Goal: Task Accomplishment & Management: Use online tool/utility

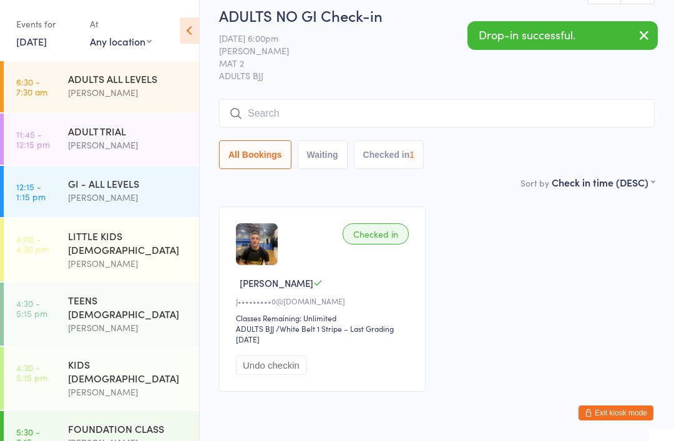
scroll to position [104, 0]
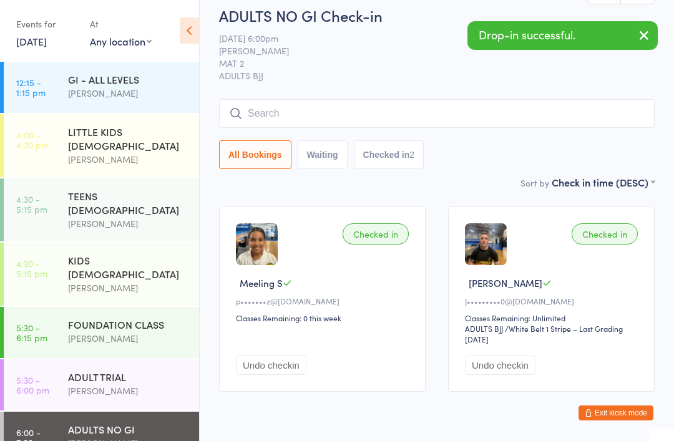
click at [519, 125] on input "search" at bounding box center [437, 113] width 436 height 29
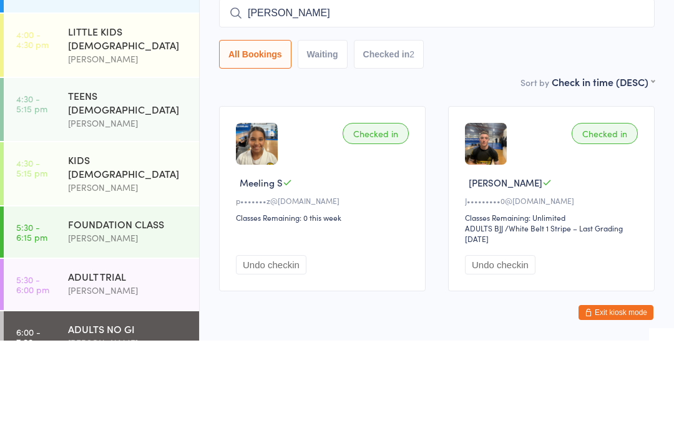
scroll to position [67, 0]
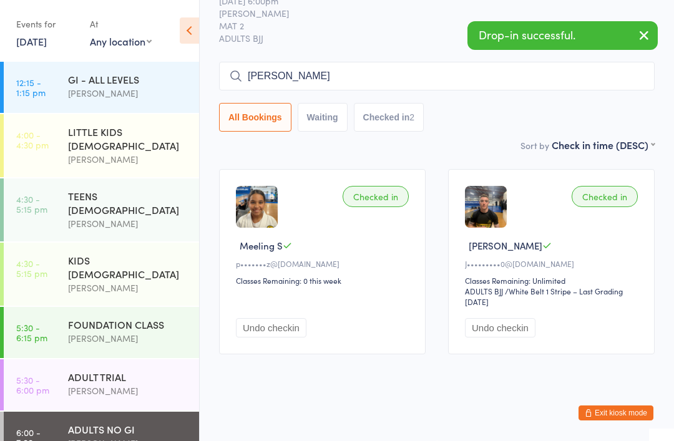
click at [428, 69] on input "[PERSON_NAME]" at bounding box center [437, 76] width 436 height 29
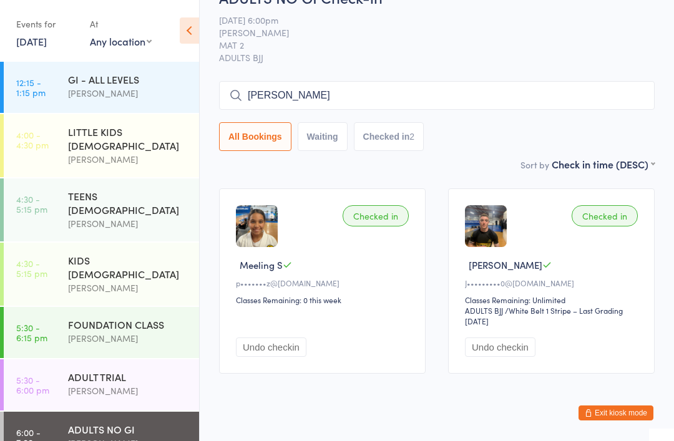
scroll to position [0, 0]
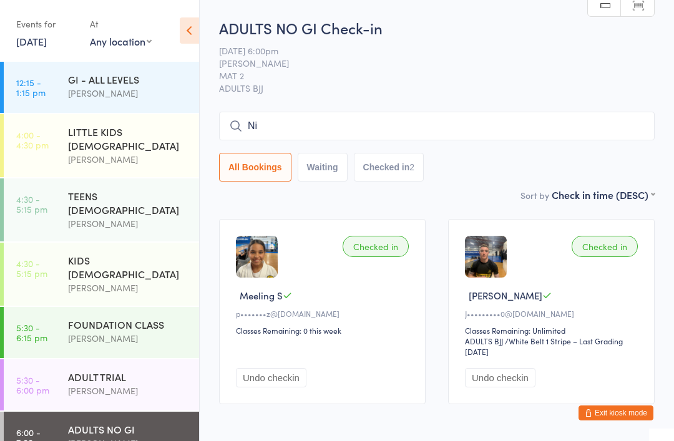
type input "N"
type input "[PERSON_NAME]"
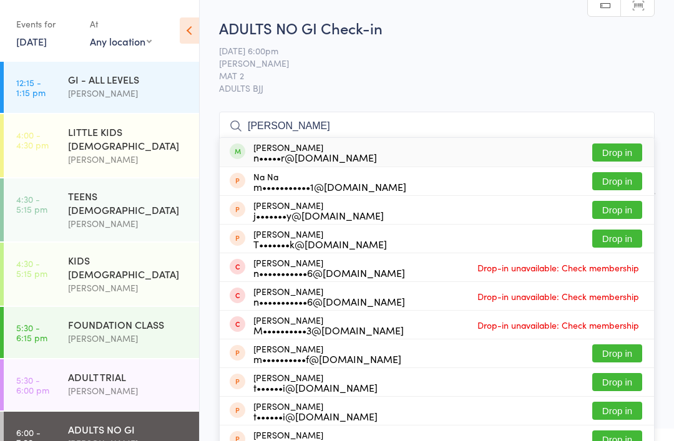
click at [615, 152] on button "Drop in" at bounding box center [617, 153] width 50 height 18
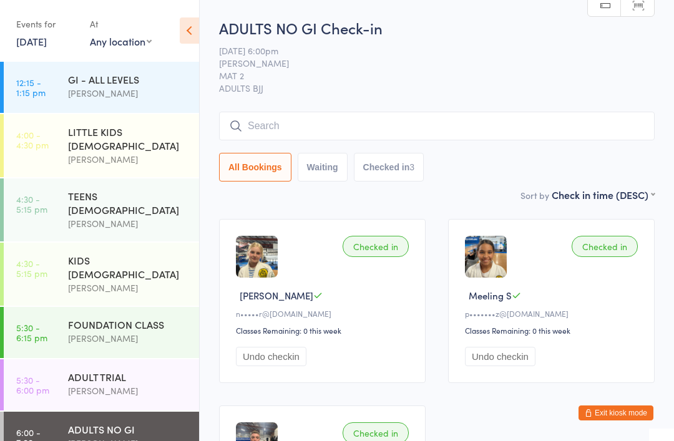
click at [141, 281] on div "[PERSON_NAME]" at bounding box center [128, 288] width 120 height 14
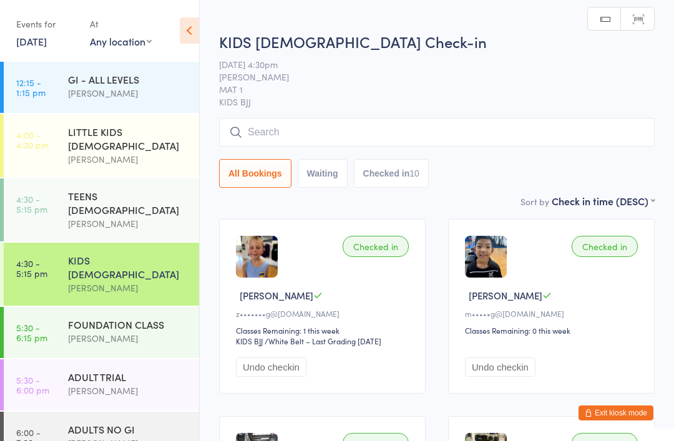
click at [333, 135] on input "search" at bounding box center [437, 132] width 436 height 29
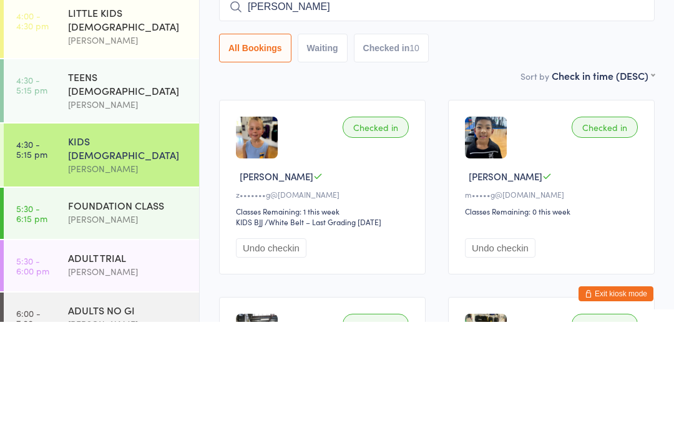
type input "[PERSON_NAME]"
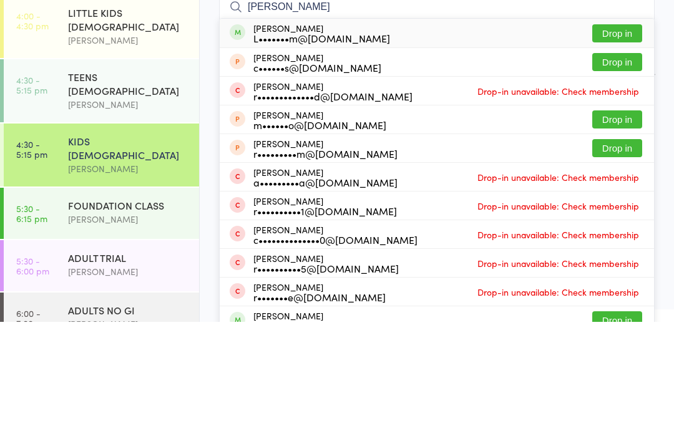
click at [380, 138] on div "[PERSON_NAME] L•••••••m@[DOMAIN_NAME] Drop in" at bounding box center [437, 152] width 434 height 29
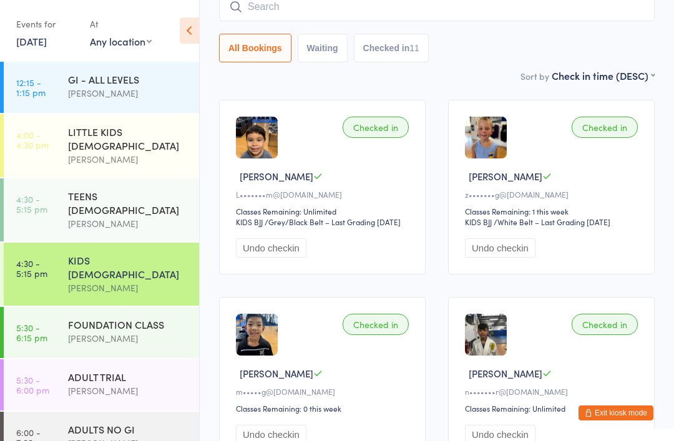
click at [452, 7] on input "search" at bounding box center [437, 7] width 436 height 29
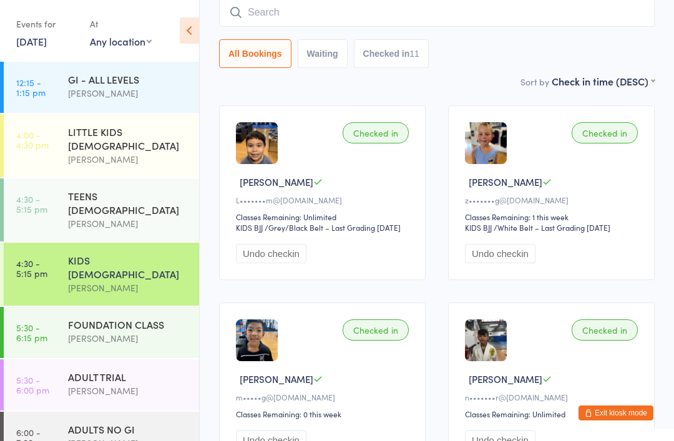
scroll to position [113, 0]
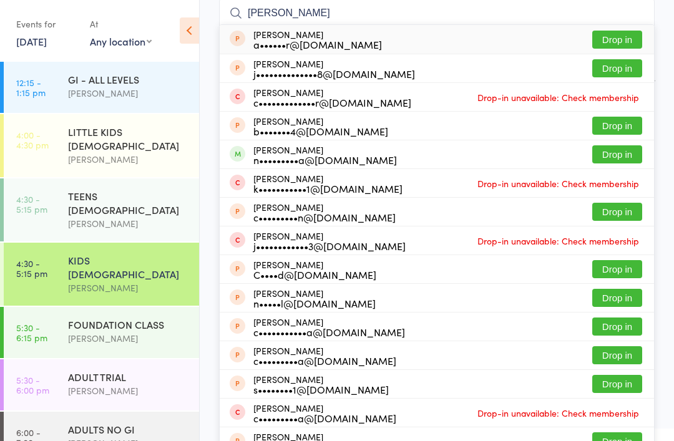
type input "[PERSON_NAME]"
click at [622, 155] on button "Drop in" at bounding box center [617, 154] width 50 height 18
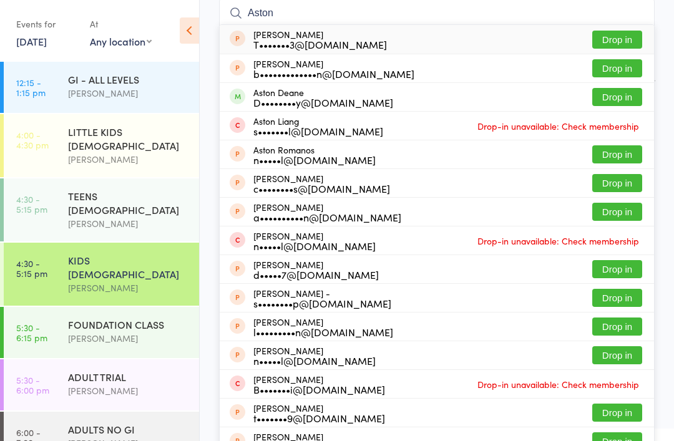
type input "Aston"
click at [626, 101] on button "Drop in" at bounding box center [617, 97] width 50 height 18
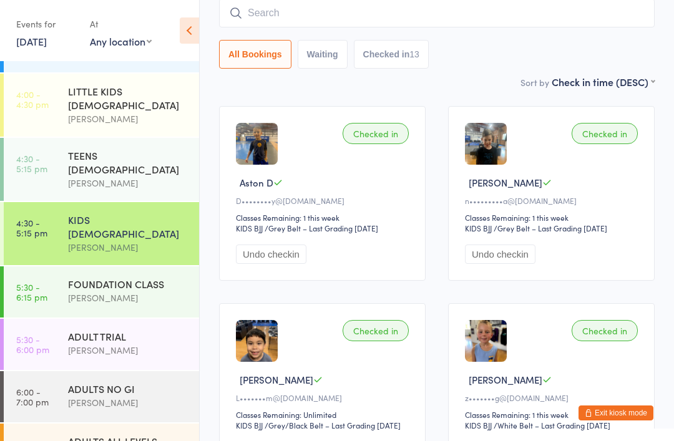
scroll to position [144, 0]
click at [77, 171] on div "TEENS [DEMOGRAPHIC_DATA] [PERSON_NAME] Sydney" at bounding box center [133, 170] width 131 height 63
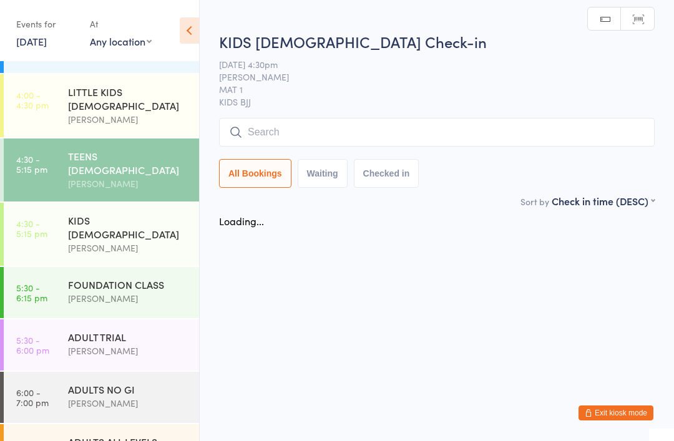
click at [75, 149] on div "TEENS [DEMOGRAPHIC_DATA]" at bounding box center [128, 162] width 120 height 27
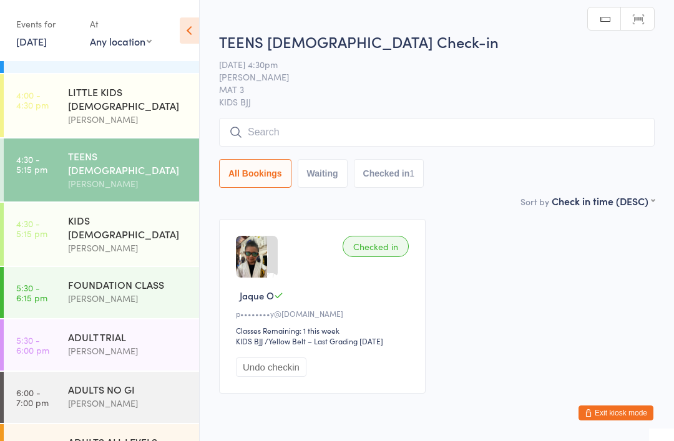
click at [277, 146] on input "search" at bounding box center [437, 132] width 436 height 29
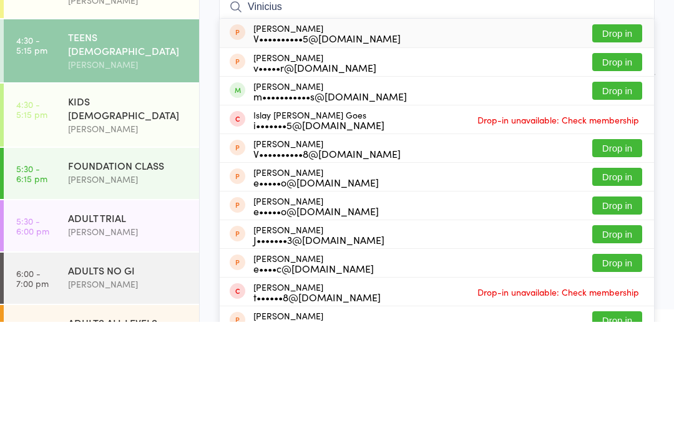
type input "Vinicius"
click at [614, 201] on button "Drop in" at bounding box center [617, 210] width 50 height 18
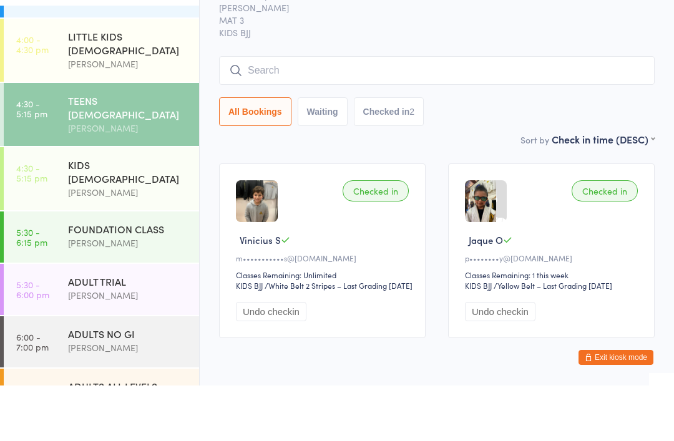
click at [84, 241] on div "[PERSON_NAME]" at bounding box center [128, 248] width 120 height 14
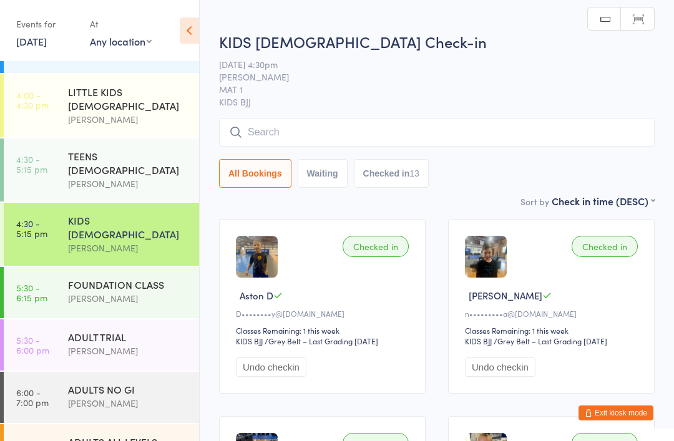
click at [294, 134] on input "search" at bounding box center [437, 132] width 436 height 29
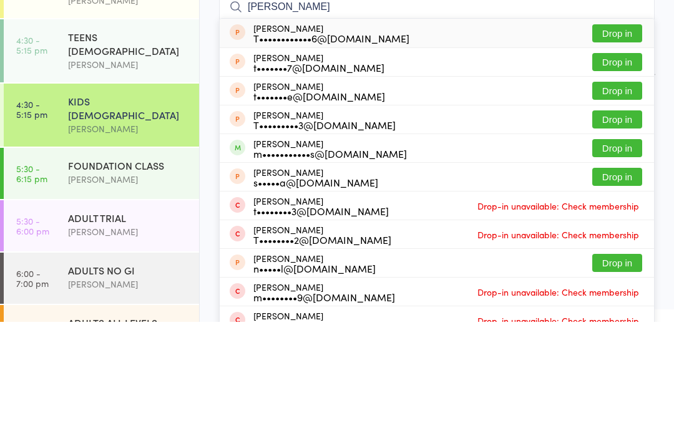
type input "[PERSON_NAME]"
click at [629, 258] on button "Drop in" at bounding box center [617, 267] width 50 height 18
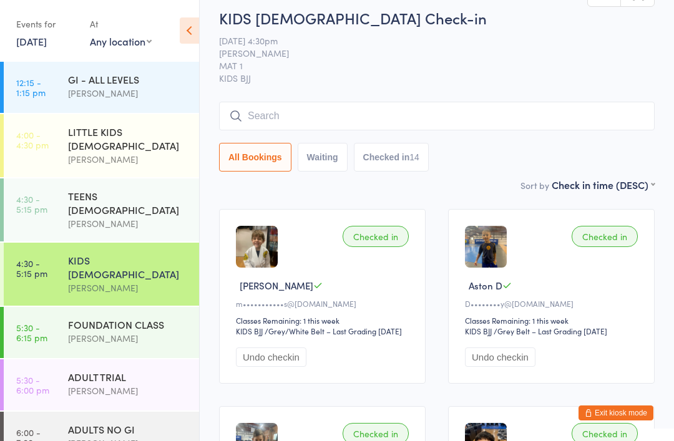
scroll to position [9, 0]
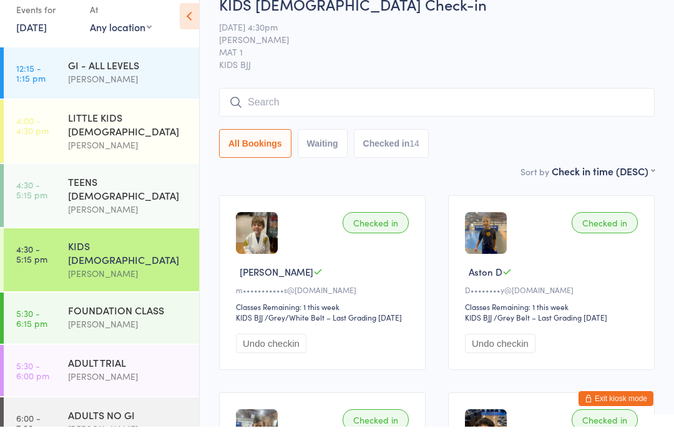
click at [42, 34] on link "[DATE]" at bounding box center [31, 41] width 31 height 14
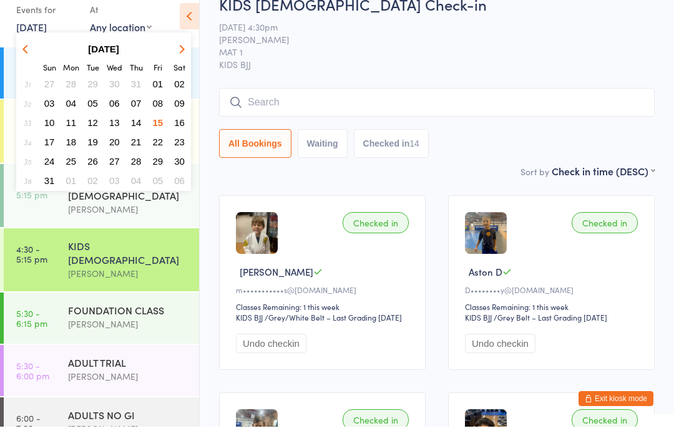
scroll to position [24, 0]
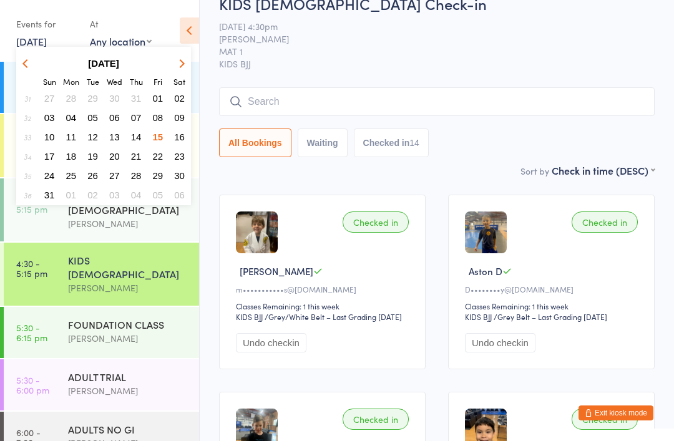
click at [180, 137] on span "16" at bounding box center [179, 137] width 11 height 11
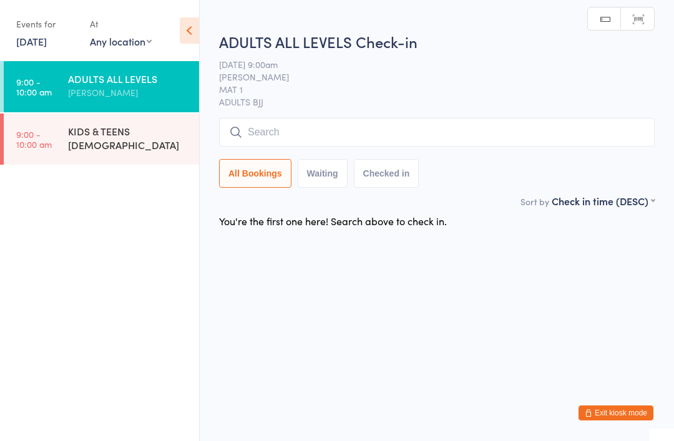
click at [117, 145] on div "KIDS & TEENS [DEMOGRAPHIC_DATA]" at bounding box center [133, 138] width 131 height 49
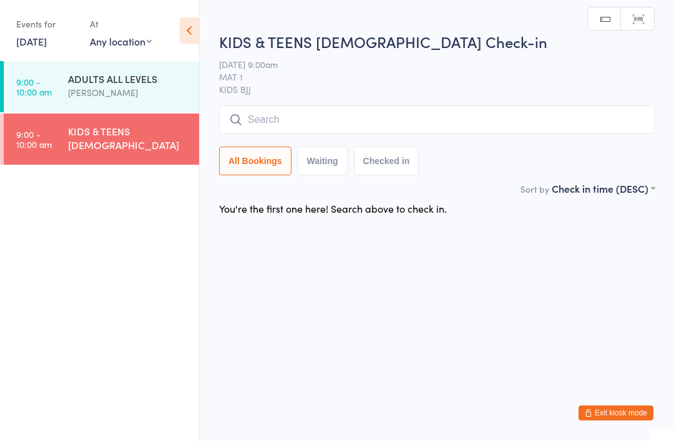
click at [305, 116] on input "search" at bounding box center [437, 119] width 436 height 29
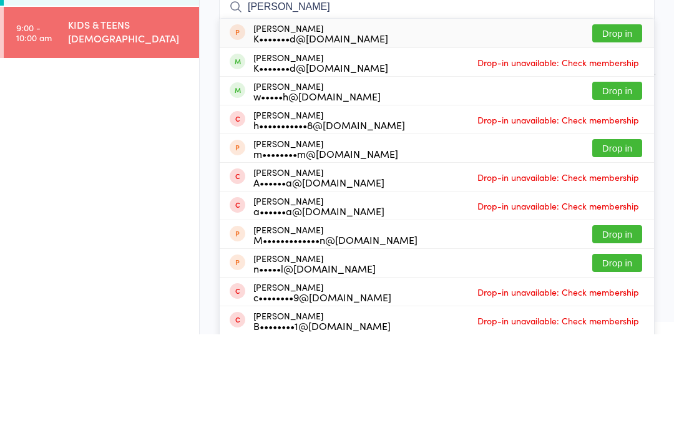
type input "[PERSON_NAME]"
click at [620, 189] on button "Drop in" at bounding box center [617, 198] width 50 height 18
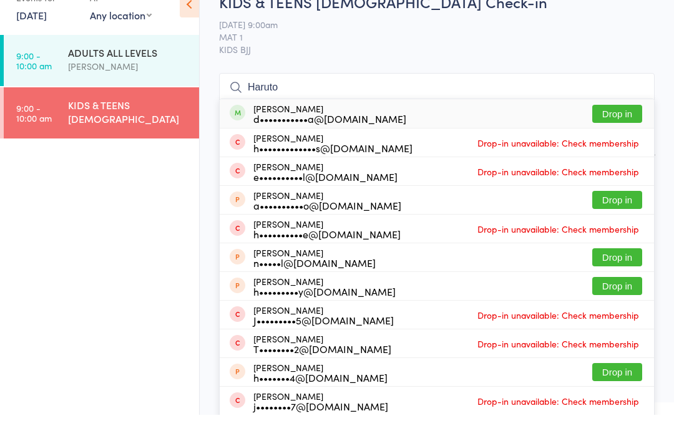
type input "Haruto"
click at [619, 131] on button "Drop in" at bounding box center [617, 140] width 50 height 18
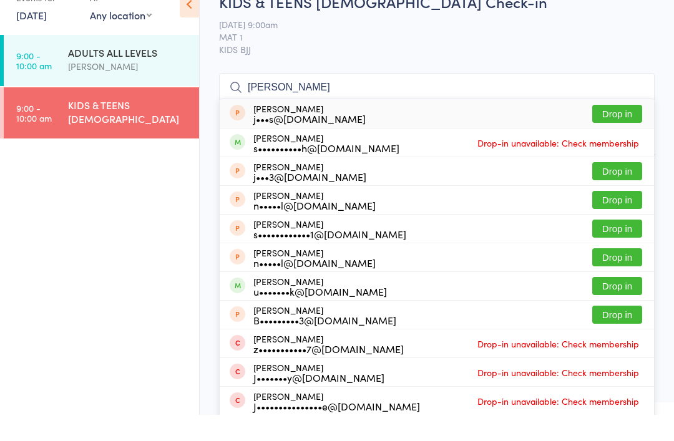
type input "[PERSON_NAME]"
click at [343, 169] on div "s••••••••••h@[DOMAIN_NAME]" at bounding box center [326, 174] width 146 height 10
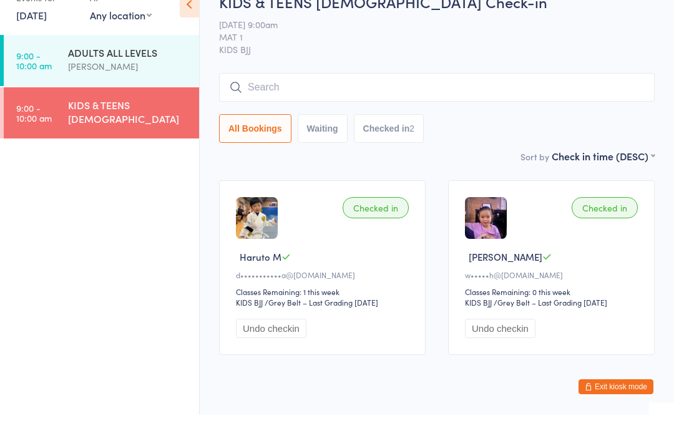
scroll to position [43, 0]
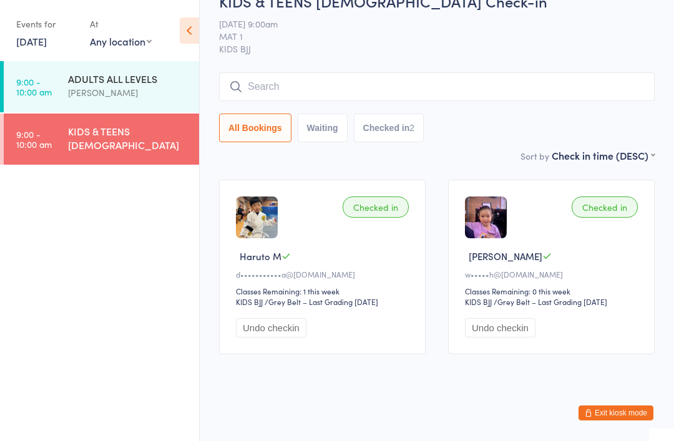
click at [314, 77] on input "search" at bounding box center [437, 86] width 436 height 29
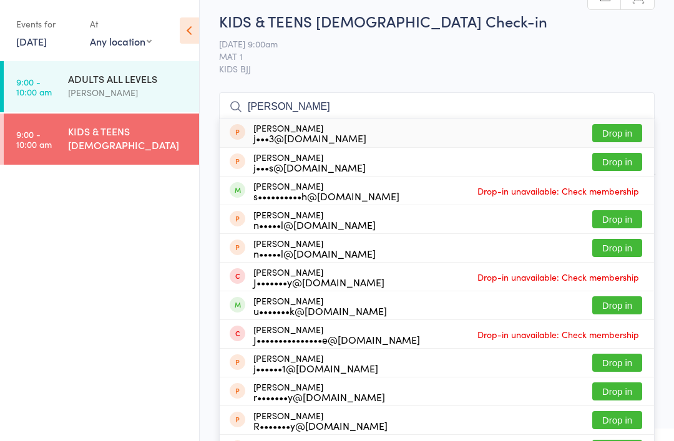
scroll to position [0, 0]
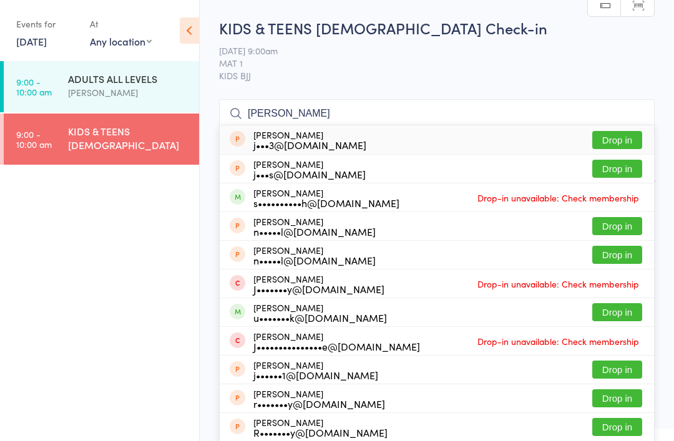
type input "[PERSON_NAME]"
click at [47, 39] on link "[DATE]" at bounding box center [31, 41] width 31 height 14
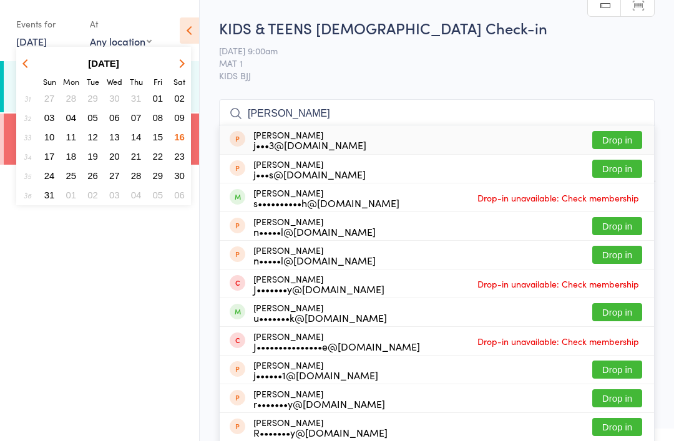
click at [184, 24] on icon at bounding box center [189, 30] width 19 height 26
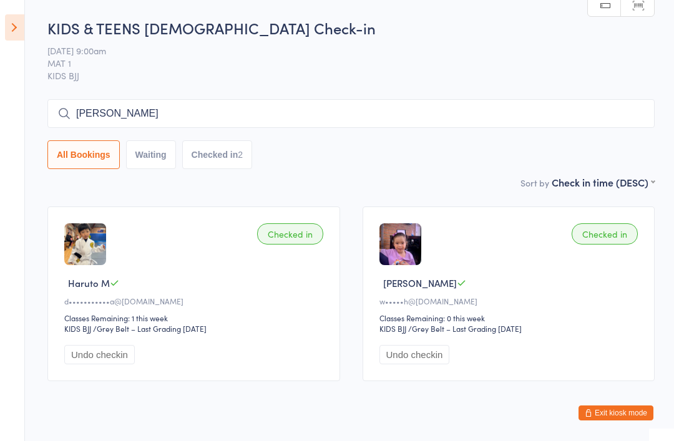
click at [6, 24] on icon at bounding box center [14, 27] width 19 height 26
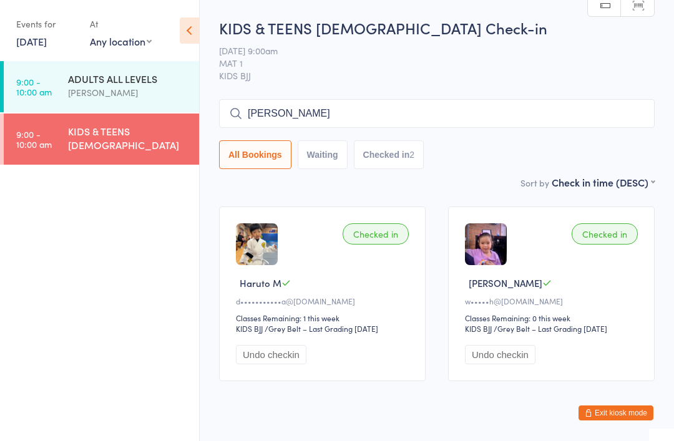
click at [77, 136] on div "KIDS & TEENS [DEMOGRAPHIC_DATA]" at bounding box center [128, 137] width 120 height 27
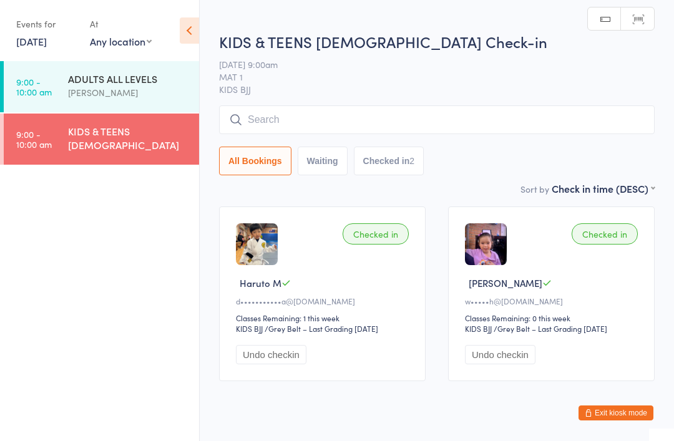
click at [340, 113] on input "search" at bounding box center [437, 119] width 436 height 29
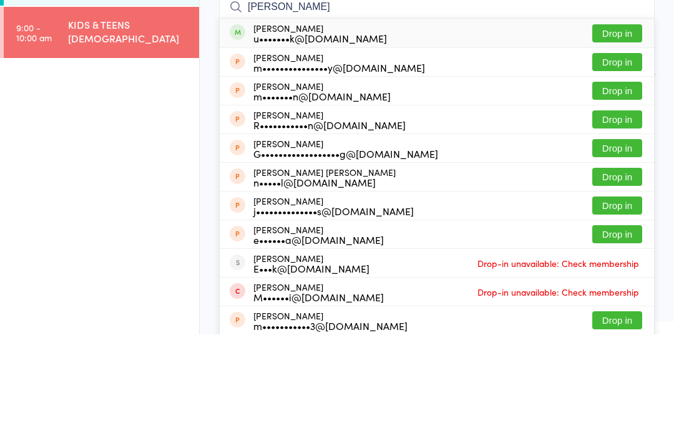
type input "[PERSON_NAME]"
click at [617, 131] on button "Drop in" at bounding box center [617, 140] width 50 height 18
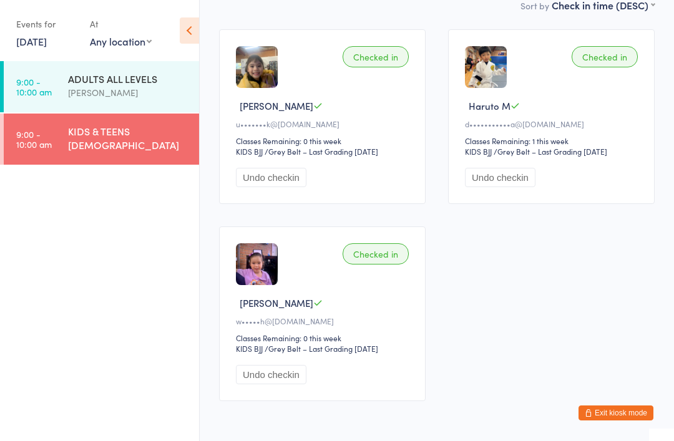
scroll to position [177, 0]
click at [261, 274] on img at bounding box center [257, 265] width 42 height 42
click at [356, 342] on div "Checked in [PERSON_NAME] [PERSON_NAME]@[DOMAIN_NAME] Classes Remaining: 0 this …" at bounding box center [322, 314] width 207 height 175
click at [368, 326] on div "w•••••h@[DOMAIN_NAME]" at bounding box center [324, 321] width 177 height 11
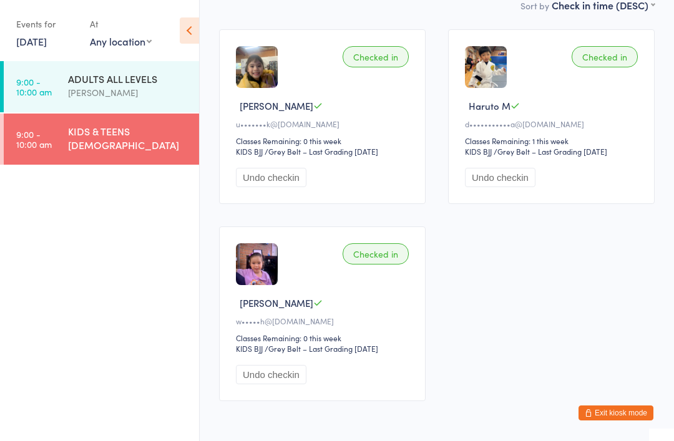
click at [302, 322] on div "Checked in [PERSON_NAME] [PERSON_NAME]@[DOMAIN_NAME] Classes Remaining: 0 this …" at bounding box center [322, 314] width 207 height 175
click at [197, 24] on icon at bounding box center [189, 30] width 19 height 26
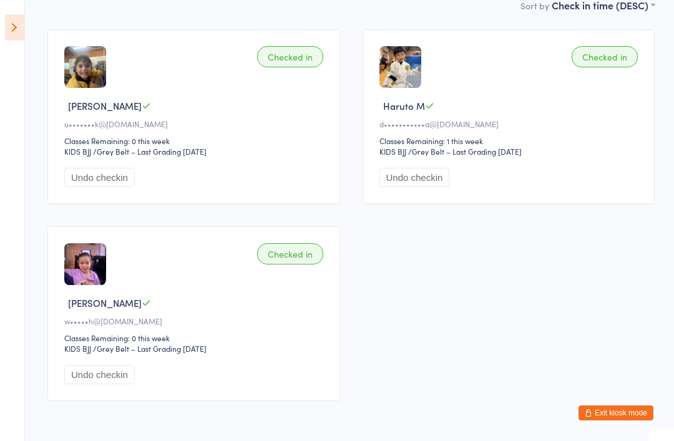
click at [9, 37] on icon at bounding box center [14, 27] width 19 height 26
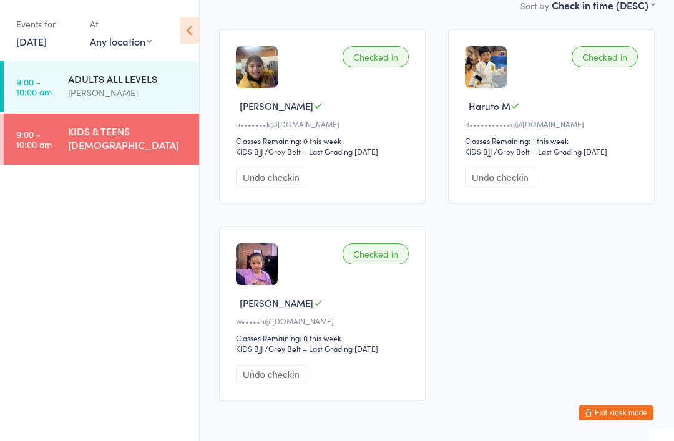
scroll to position [0, 0]
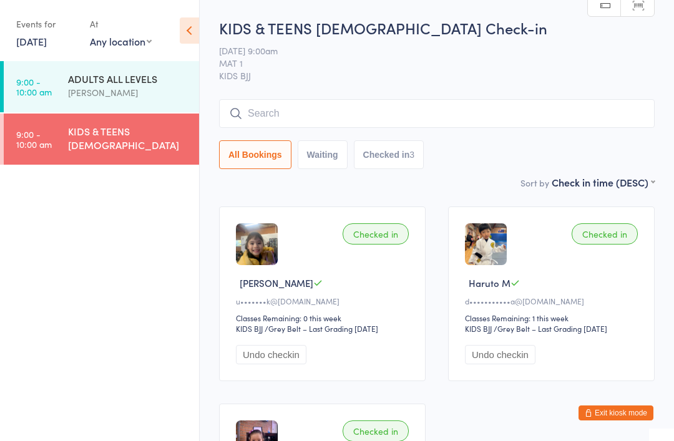
click at [338, 106] on input "search" at bounding box center [437, 113] width 436 height 29
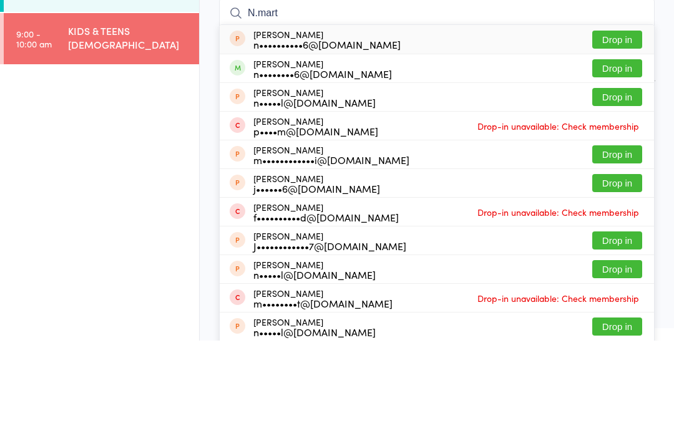
type input "N.mart"
click at [601, 160] on button "Drop in" at bounding box center [617, 169] width 50 height 18
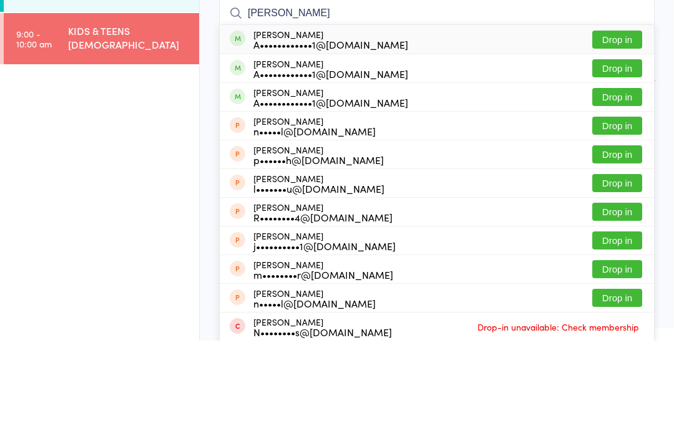
type input "[PERSON_NAME]"
click at [614, 131] on button "Drop in" at bounding box center [617, 140] width 50 height 18
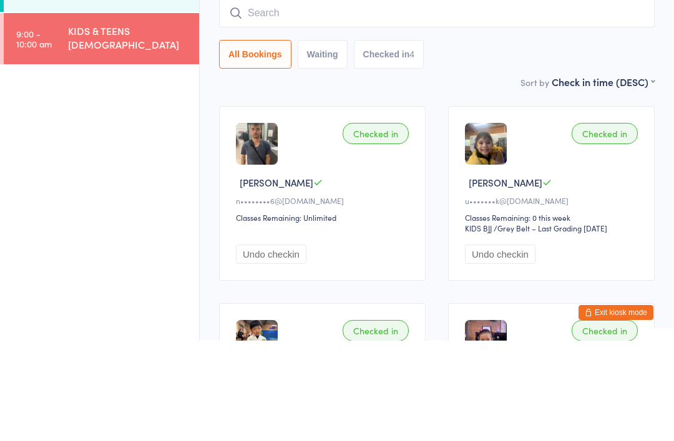
scroll to position [101, 0]
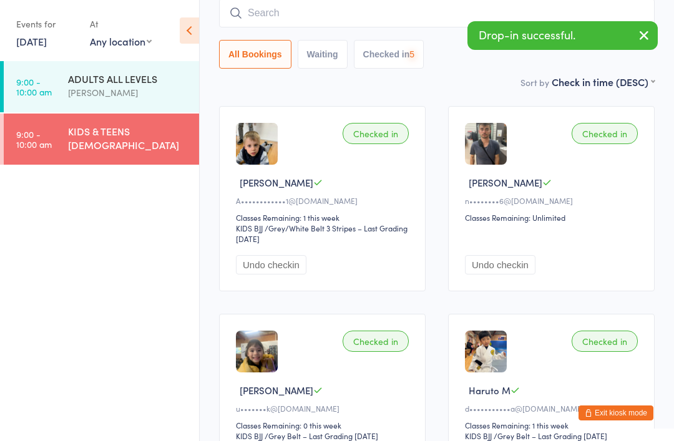
click at [351, 13] on input "search" at bounding box center [437, 13] width 436 height 29
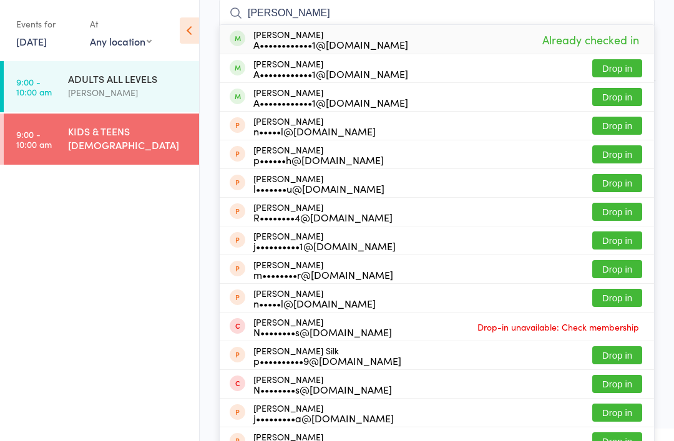
type input "[PERSON_NAME]"
click at [615, 76] on button "Drop in" at bounding box center [617, 68] width 50 height 18
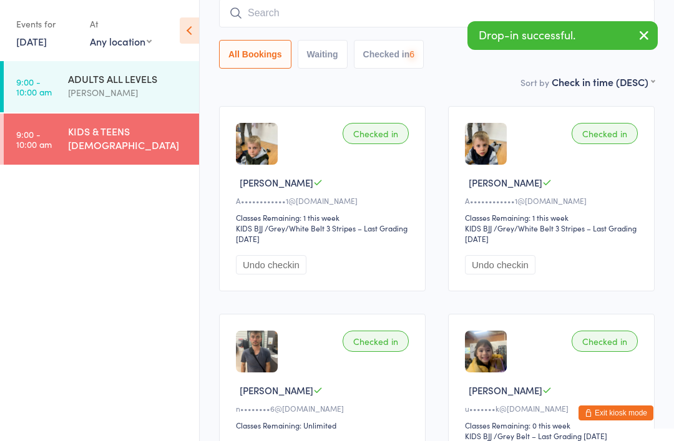
click at [360, 14] on input "search" at bounding box center [437, 13] width 436 height 29
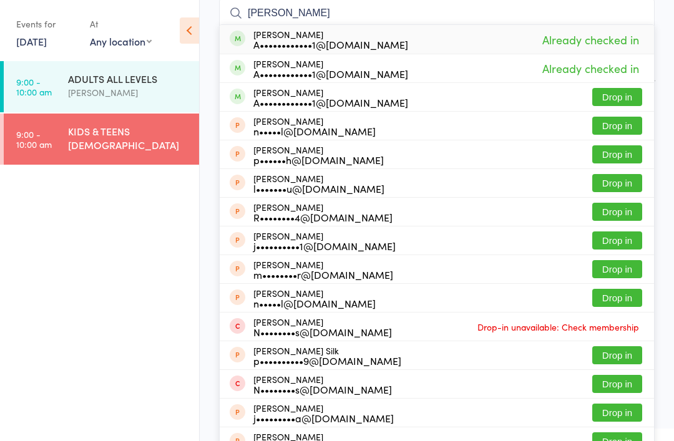
type input "[PERSON_NAME]"
click at [624, 91] on button "Drop in" at bounding box center [617, 97] width 50 height 18
